Goal: Information Seeking & Learning: Learn about a topic

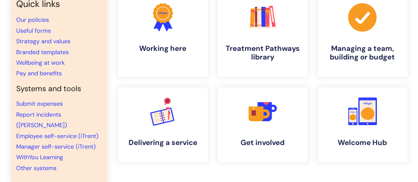
scroll to position [64, 0]
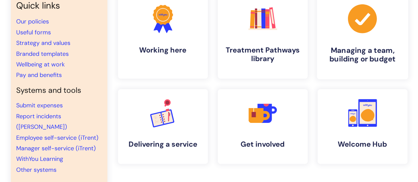
click at [373, 24] on icon at bounding box center [362, 18] width 29 height 29
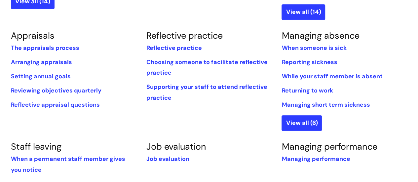
scroll to position [272, 0]
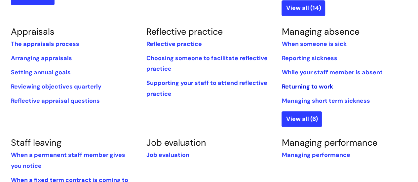
click at [314, 87] on link "Returning to work" at bounding box center [307, 87] width 51 height 8
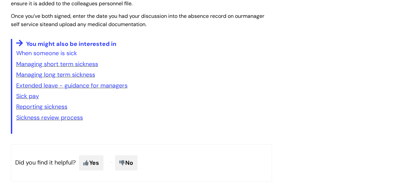
scroll to position [1018, 0]
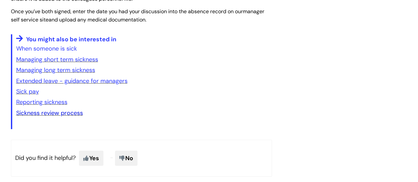
click at [59, 117] on link "Sickness review process" at bounding box center [49, 113] width 67 height 8
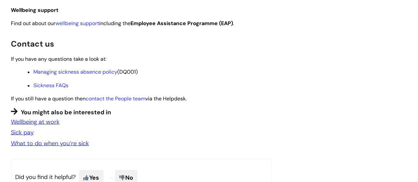
scroll to position [503, 0]
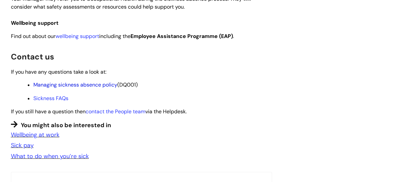
click at [77, 88] on link "Managing sickness absence policy" at bounding box center [75, 84] width 84 height 7
